Goal: Transaction & Acquisition: Download file/media

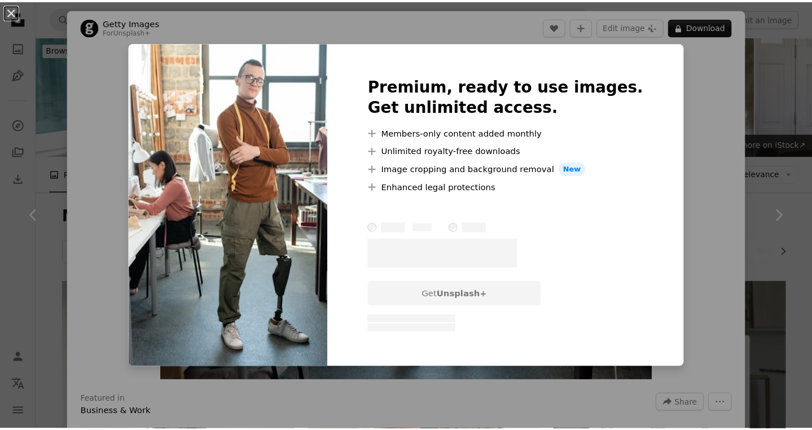
scroll to position [857, 0]
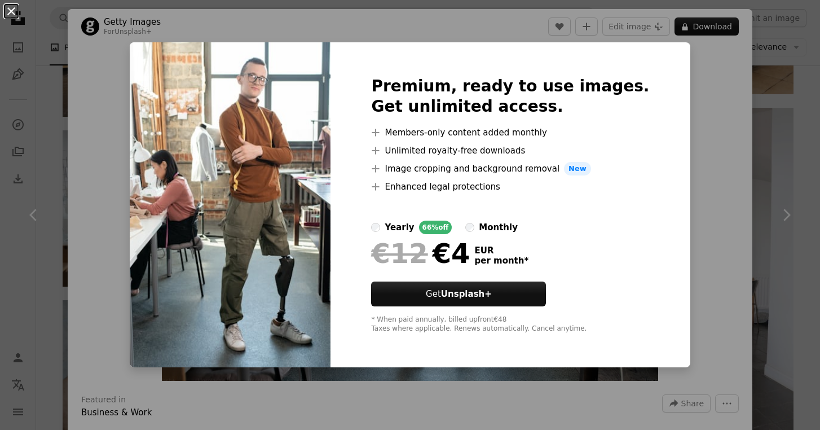
click at [12, 14] on button "An X shape" at bounding box center [12, 12] width 14 height 14
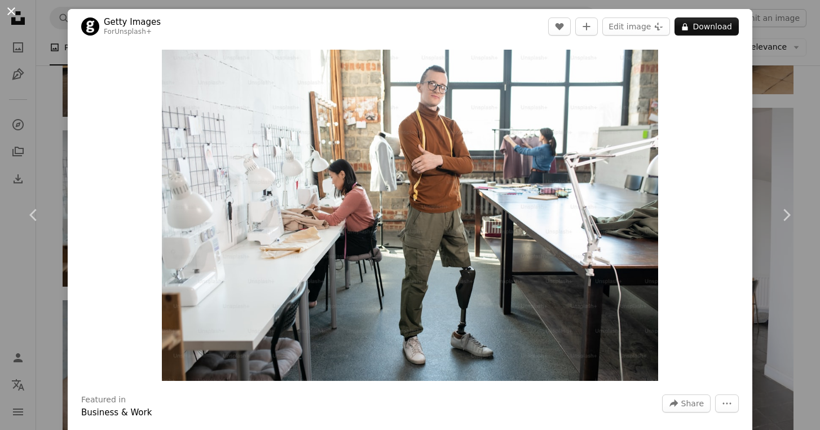
click at [9, 15] on button "An X shape" at bounding box center [12, 12] width 14 height 14
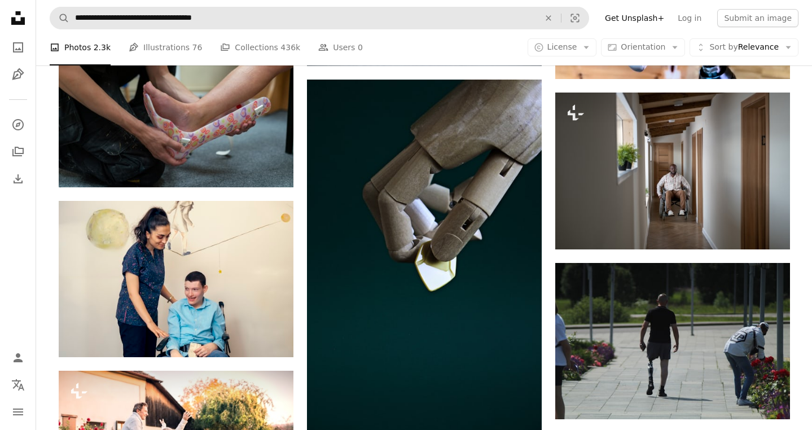
scroll to position [7611, 0]
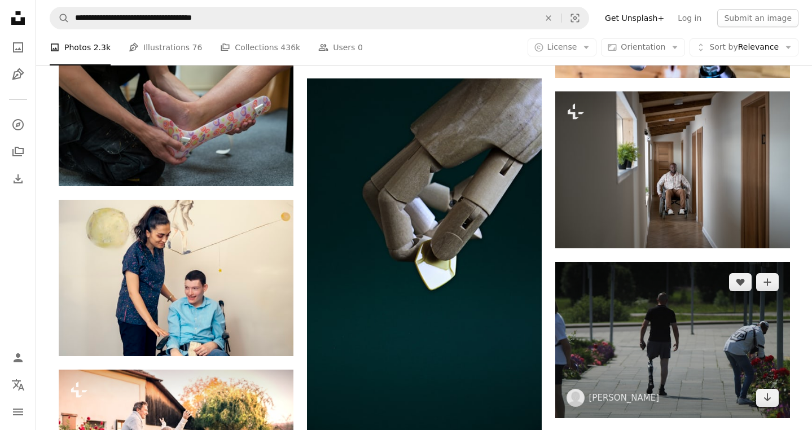
click at [712, 329] on img at bounding box center [672, 340] width 235 height 156
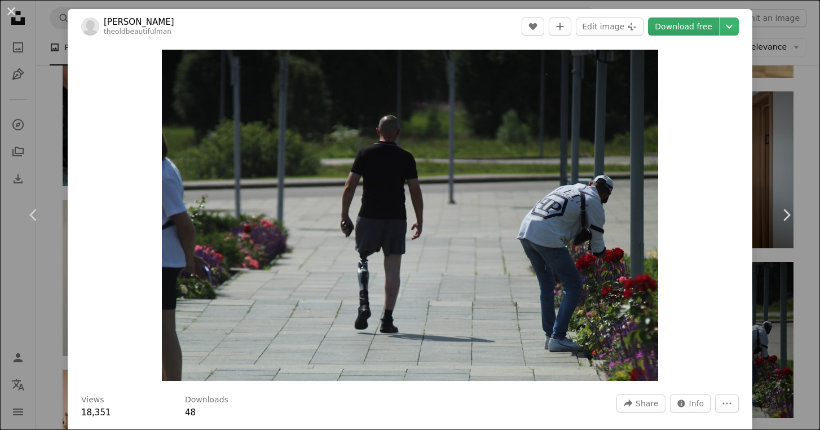
click at [693, 25] on link "Download free" at bounding box center [683, 26] width 71 height 18
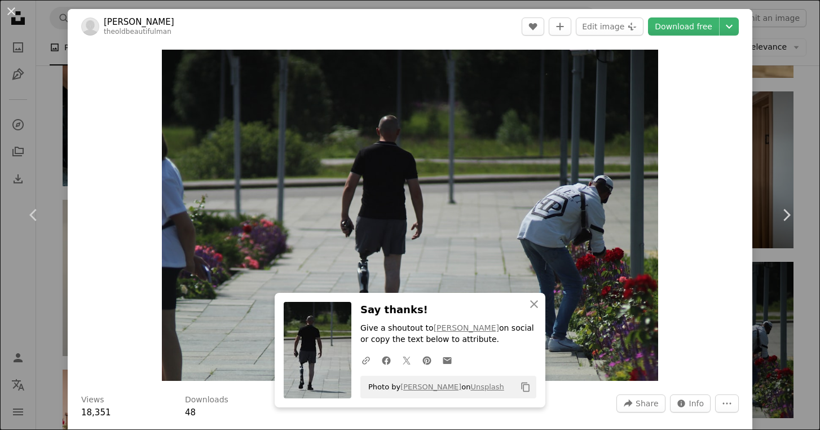
click at [780, 60] on div "An X shape Chevron left Chevron right [PERSON_NAME] Sagatelov theoldbeautifulma…" at bounding box center [410, 215] width 820 height 430
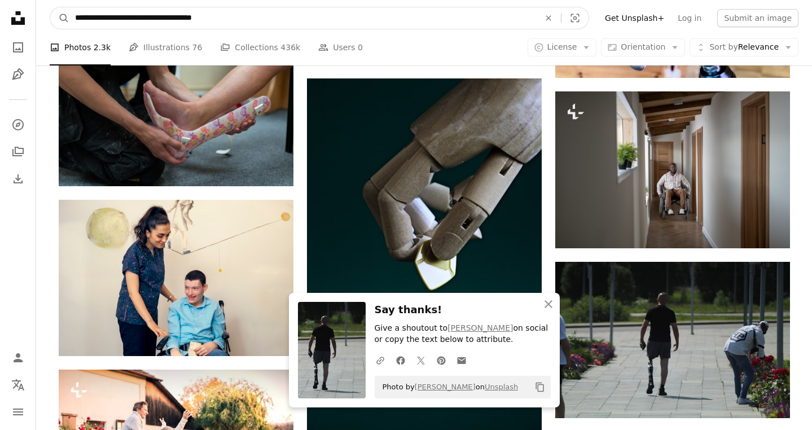
scroll to position [7600, 0]
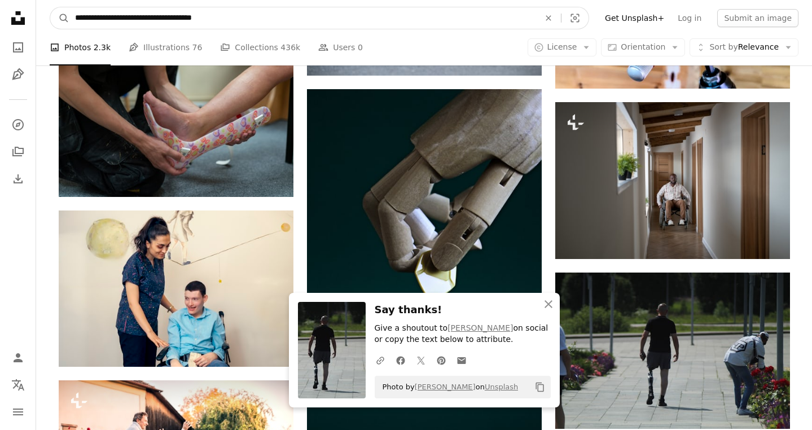
drag, startPoint x: 243, startPoint y: 16, endPoint x: -9, endPoint y: -7, distance: 252.7
paste input "Find visuals sitewide"
type input "**********"
click at [60, 18] on button "A magnifying glass" at bounding box center [59, 17] width 19 height 21
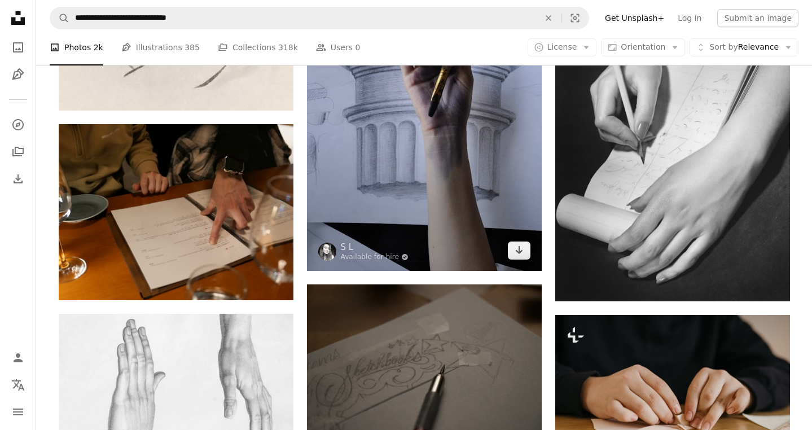
scroll to position [941, 0]
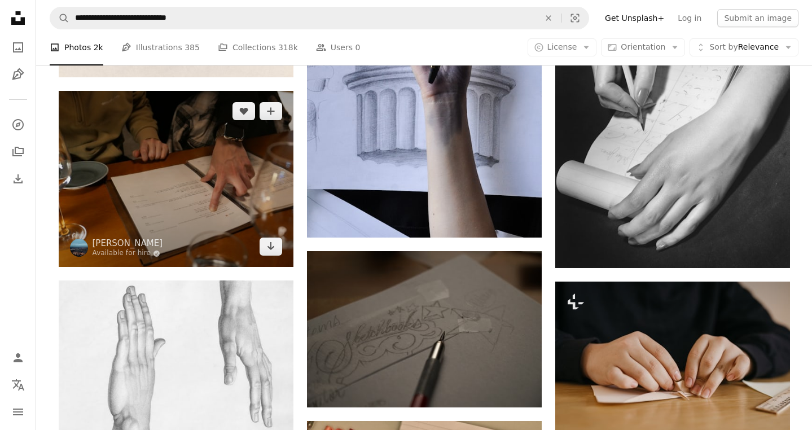
click at [169, 190] on img at bounding box center [176, 179] width 235 height 176
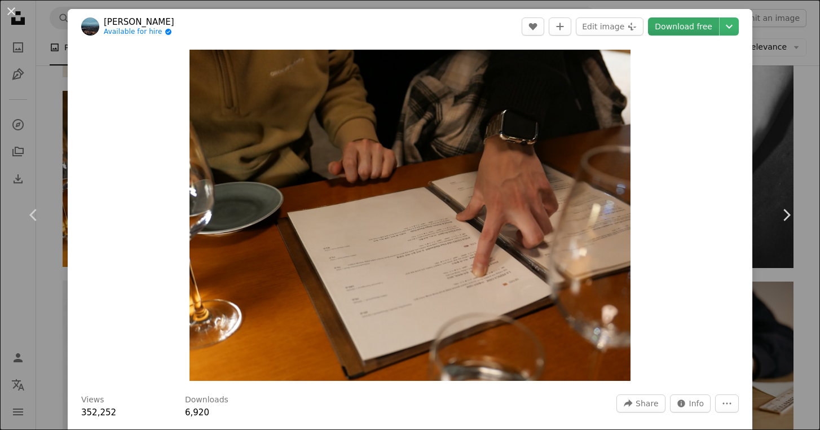
click at [685, 28] on link "Download free" at bounding box center [683, 26] width 71 height 18
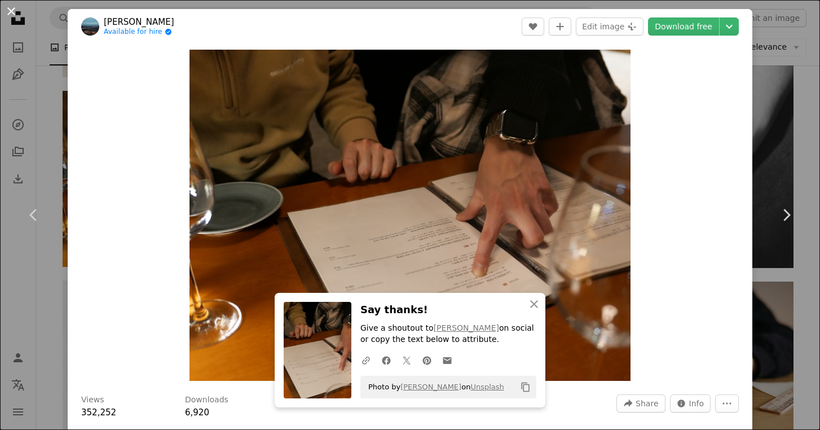
click at [16, 17] on button "An X shape" at bounding box center [12, 12] width 14 height 14
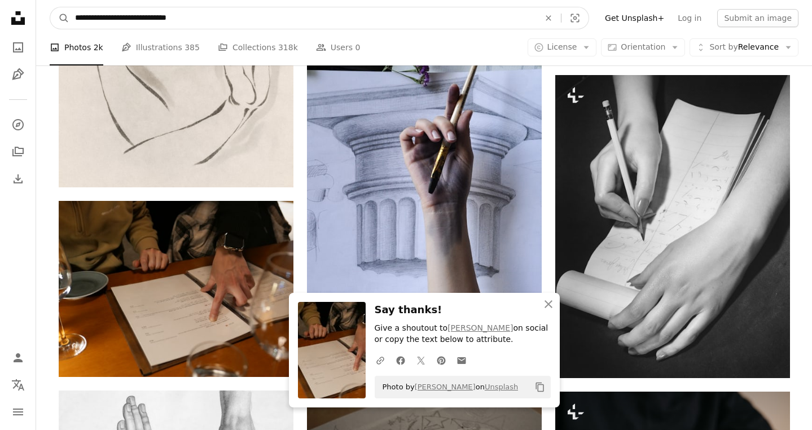
drag, startPoint x: 229, startPoint y: 24, endPoint x: 132, endPoint y: -20, distance: 106.0
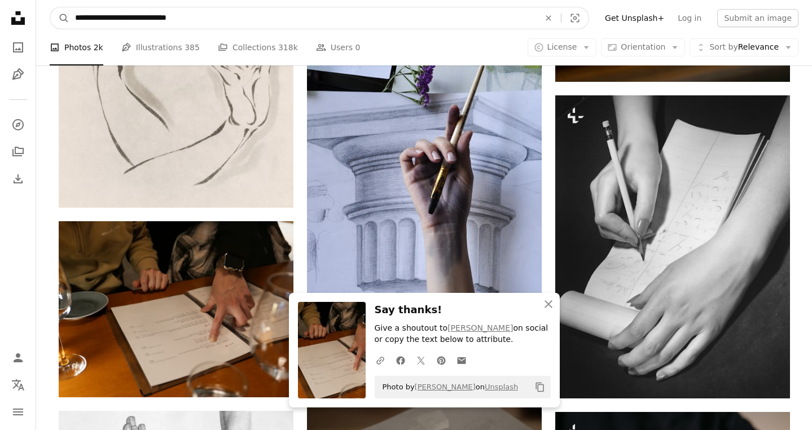
paste input "Find visuals sitewide"
type input "**********"
click at [60, 18] on button "A magnifying glass" at bounding box center [59, 17] width 19 height 21
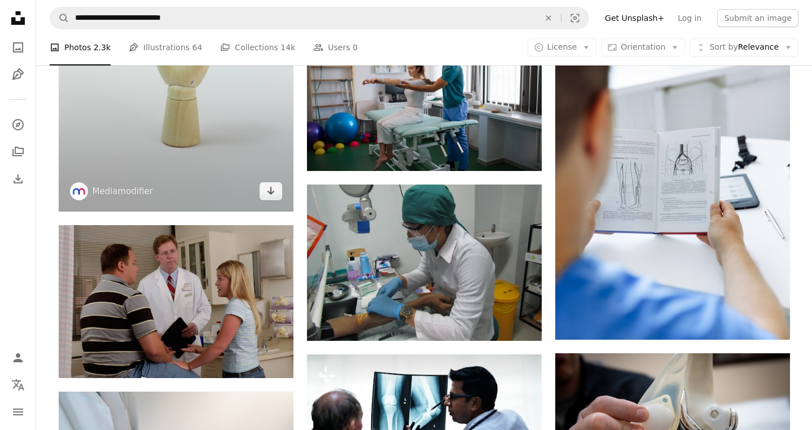
scroll to position [1489, 0]
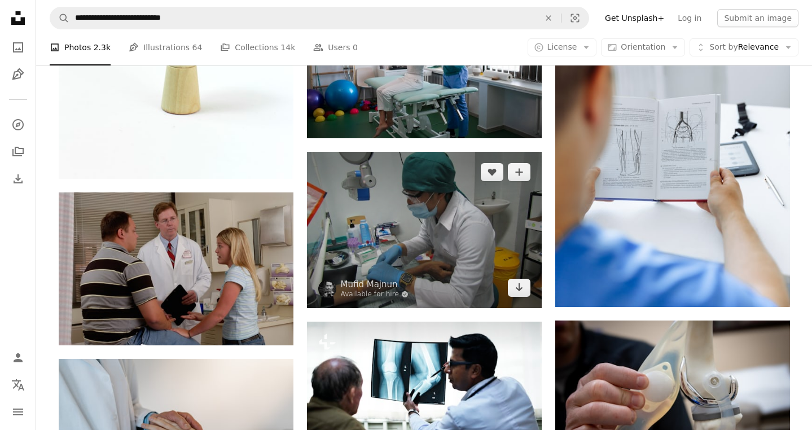
click at [387, 223] on img at bounding box center [424, 230] width 235 height 156
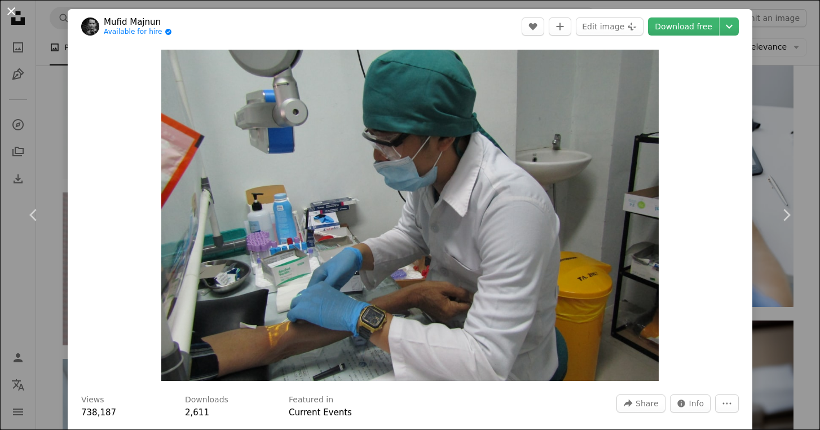
click at [11, 10] on button "An X shape" at bounding box center [12, 12] width 14 height 14
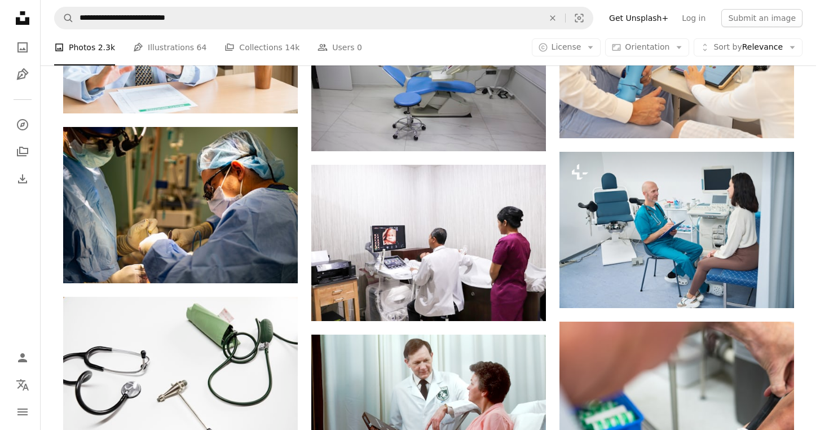
scroll to position [7393, 0]
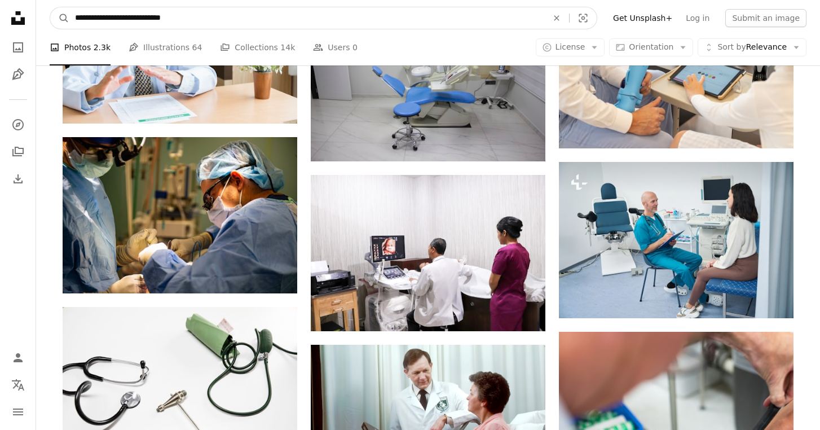
drag, startPoint x: 227, startPoint y: 23, endPoint x: 50, endPoint y: -5, distance: 179.9
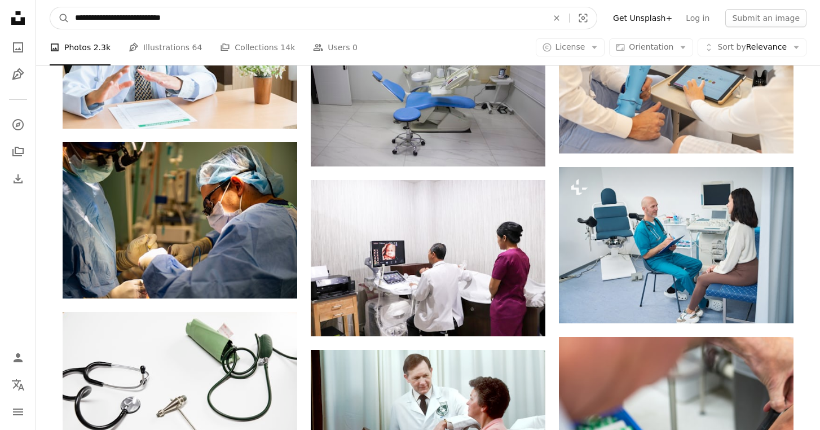
paste input "******"
type input "**********"
click at [60, 18] on button "A magnifying glass" at bounding box center [59, 17] width 19 height 21
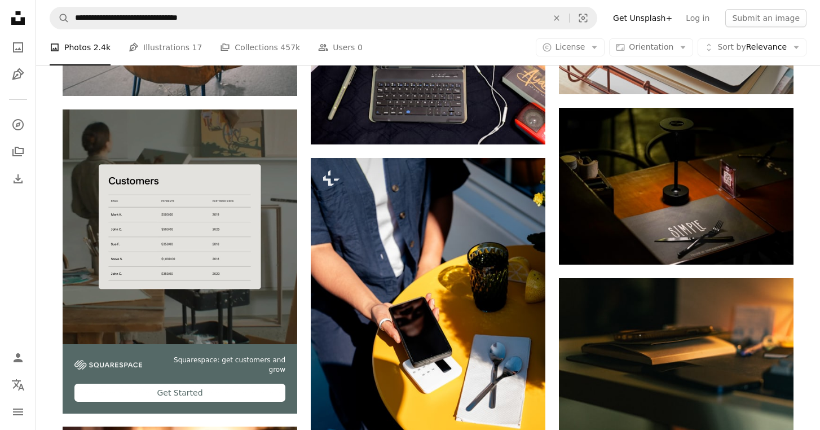
scroll to position [1954, 0]
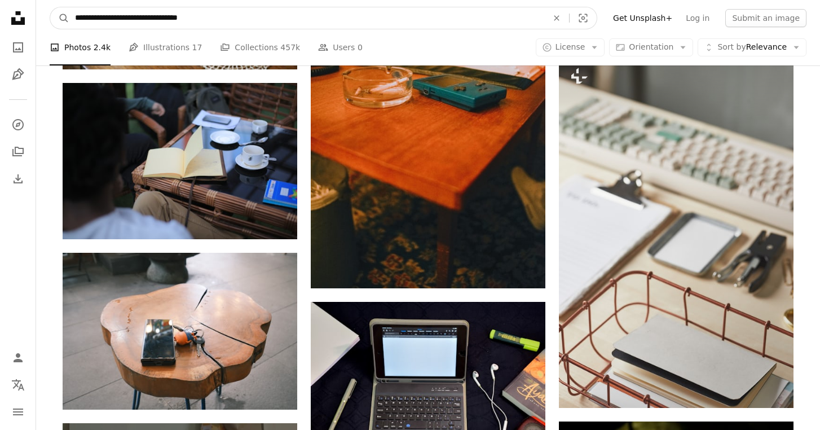
drag, startPoint x: 221, startPoint y: 19, endPoint x: 29, endPoint y: 17, distance: 191.3
type input "**********"
click at [60, 18] on button "A magnifying glass" at bounding box center [59, 17] width 19 height 21
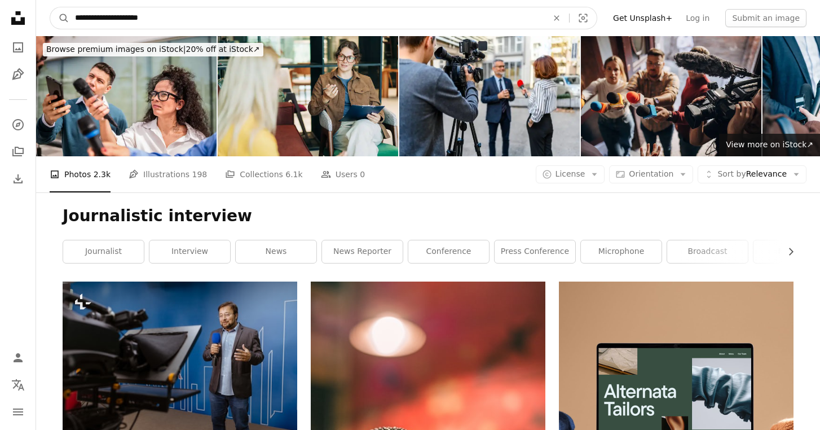
click at [181, 15] on input "**********" at bounding box center [306, 17] width 475 height 21
type input "**********"
click at [60, 18] on button "A magnifying glass" at bounding box center [59, 17] width 19 height 21
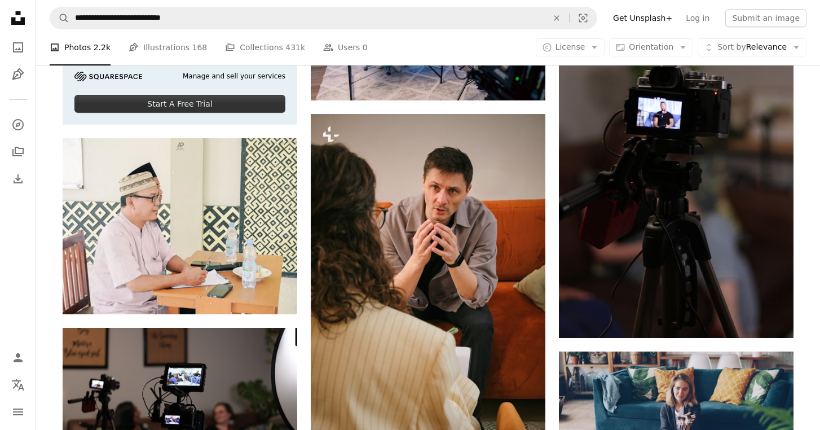
scroll to position [2251, 0]
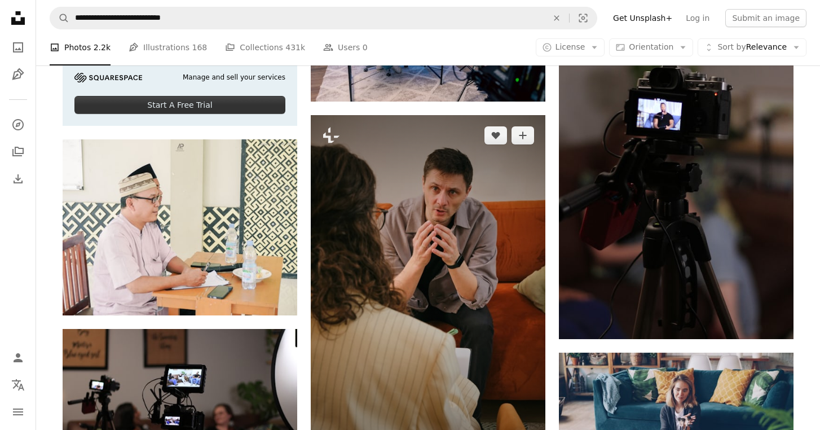
click at [412, 231] on img at bounding box center [428, 291] width 235 height 352
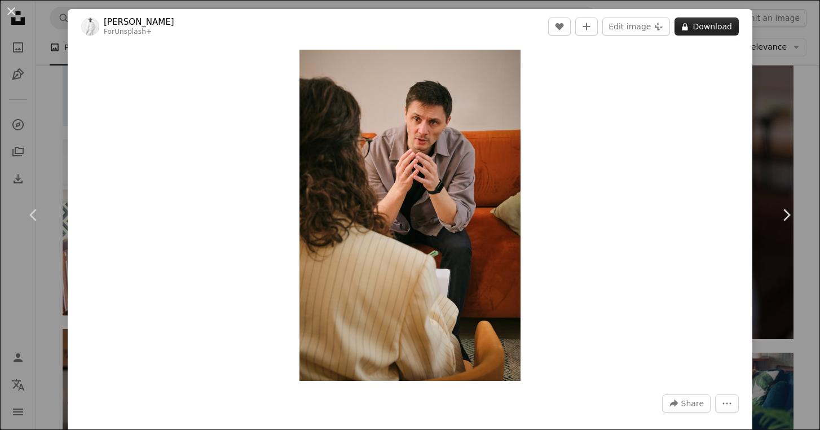
click at [718, 25] on button "A lock Download" at bounding box center [707, 26] width 64 height 18
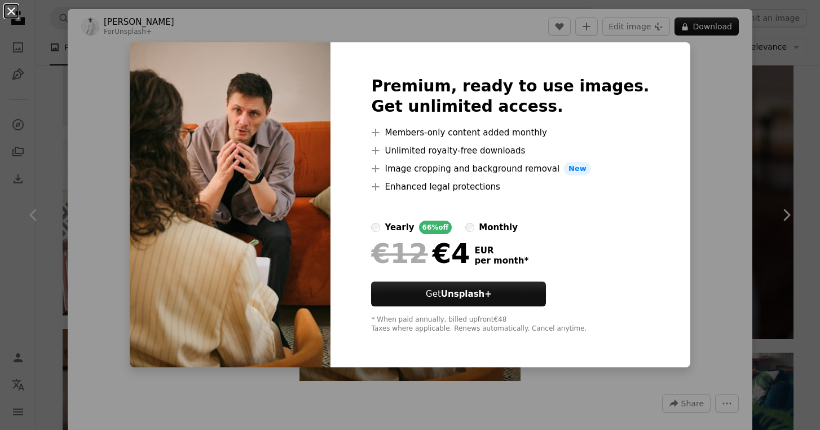
click at [16, 11] on button "An X shape" at bounding box center [12, 12] width 14 height 14
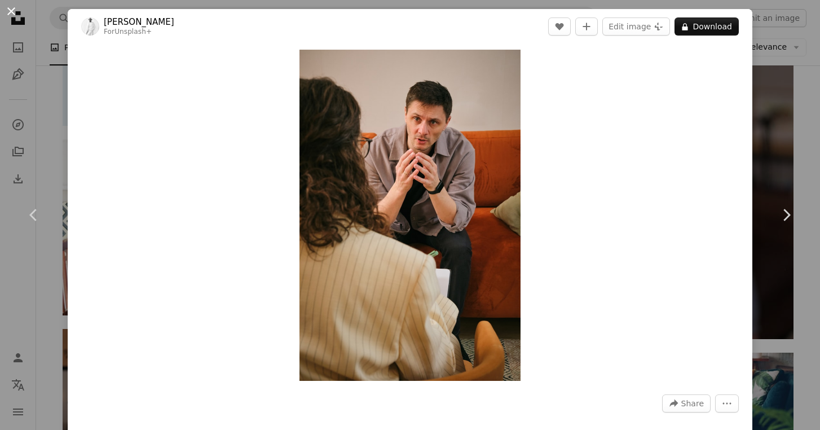
click at [16, 12] on button "An X shape" at bounding box center [12, 12] width 14 height 14
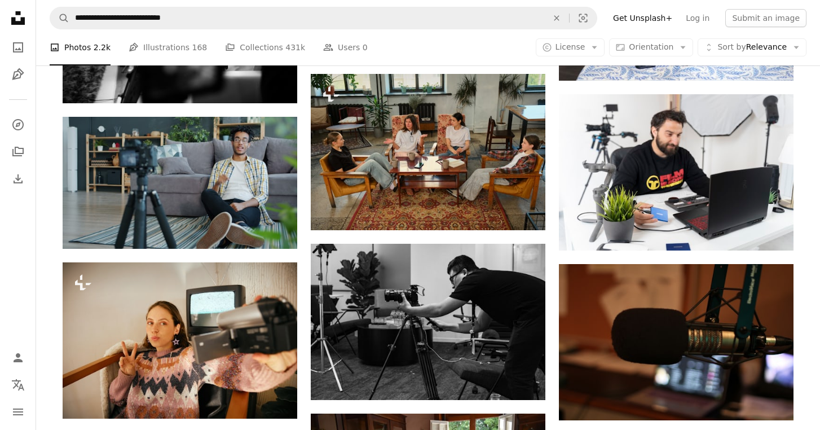
scroll to position [6206, 0]
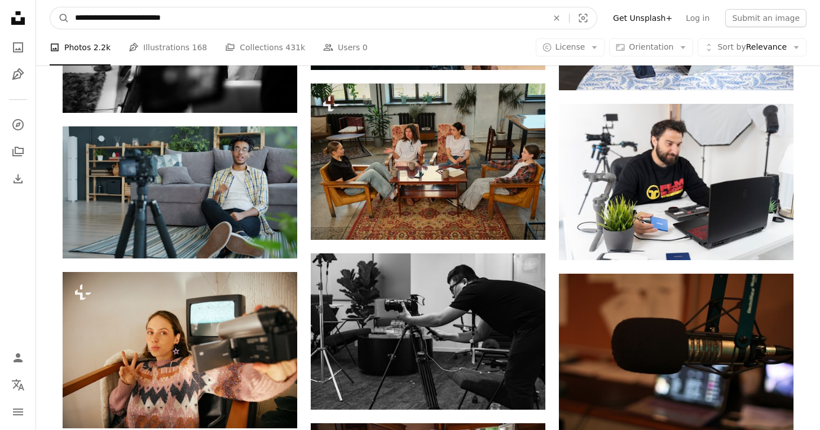
drag, startPoint x: 244, startPoint y: 20, endPoint x: 82, endPoint y: -5, distance: 163.8
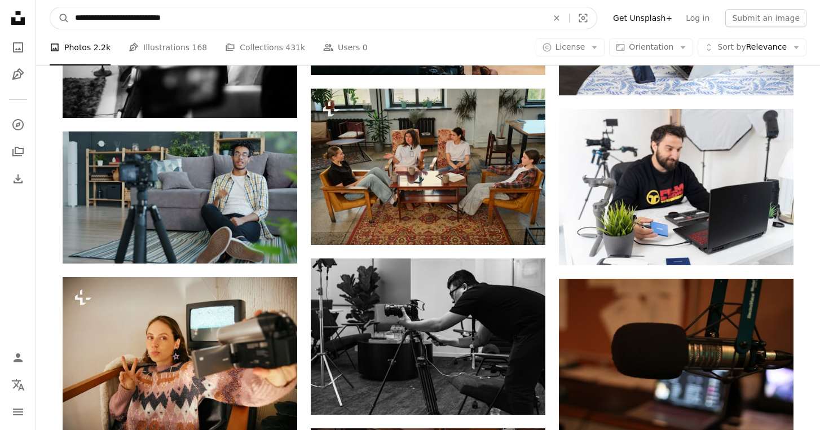
paste input "******"
type input "**********"
click at [60, 18] on button "A magnifying glass" at bounding box center [59, 17] width 19 height 21
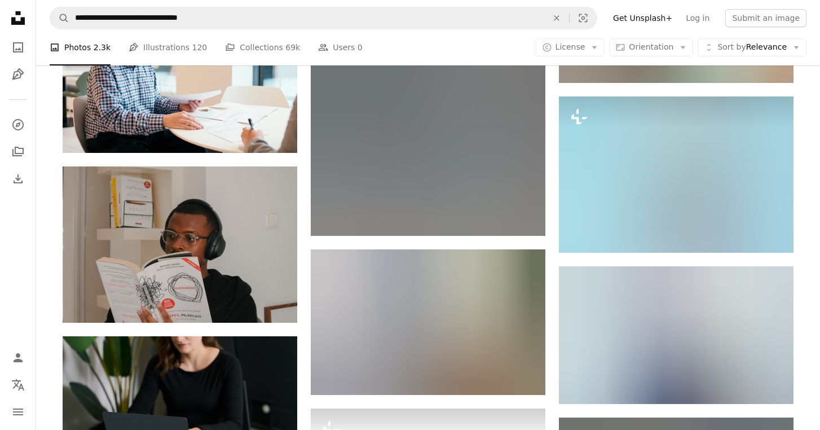
scroll to position [10693, 0]
